Goal: Transaction & Acquisition: Subscribe to service/newsletter

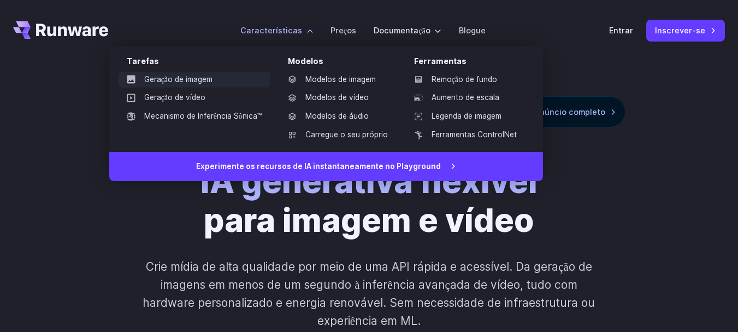
click at [197, 79] on font "Geração de imagem" at bounding box center [178, 79] width 68 height 9
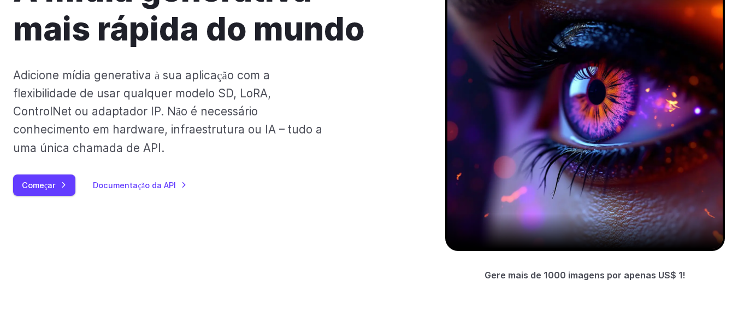
scroll to position [218, 0]
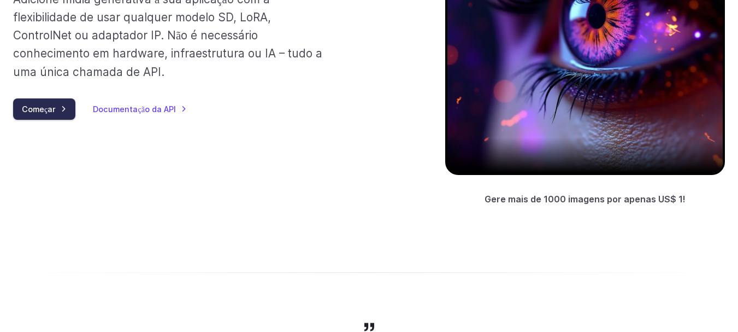
click at [48, 108] on font "Começar" at bounding box center [39, 108] width 34 height 9
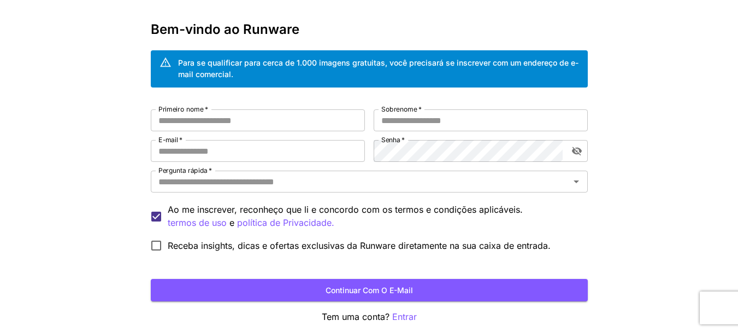
scroll to position [91, 0]
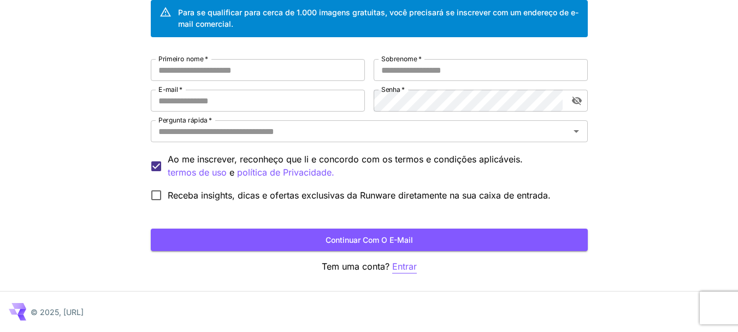
click at [399, 266] on font "Entrar" at bounding box center [404, 266] width 25 height 11
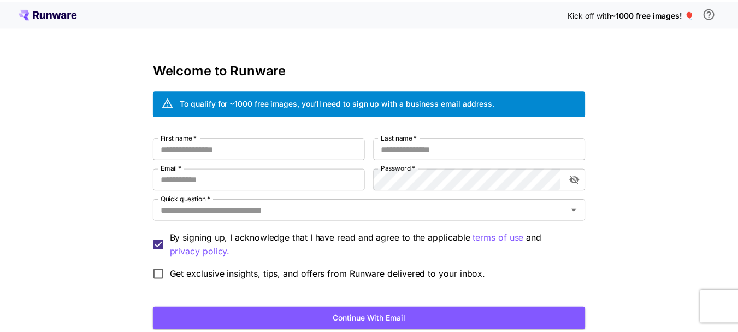
scroll to position [80, 0]
